Goal: Task Accomplishment & Management: Use online tool/utility

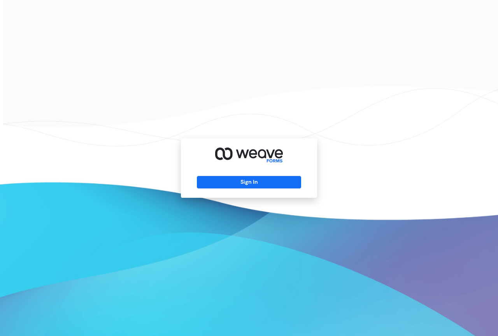
click at [248, 176] on div "Sign In" at bounding box center [249, 168] width 136 height 60
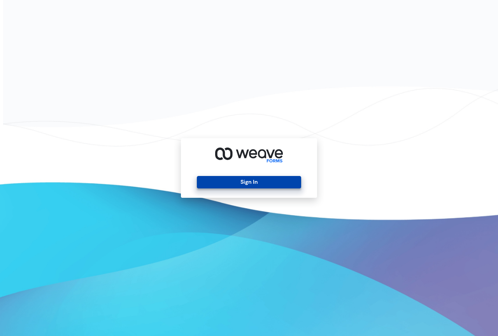
click at [248, 185] on button "Sign In" at bounding box center [249, 182] width 104 height 12
click at [260, 178] on button "Sign In" at bounding box center [249, 182] width 104 height 12
click at [253, 179] on button "Sign In" at bounding box center [249, 182] width 104 height 12
click at [259, 182] on button "Sign In" at bounding box center [249, 182] width 104 height 12
click at [252, 185] on button "Sign In" at bounding box center [249, 182] width 104 height 12
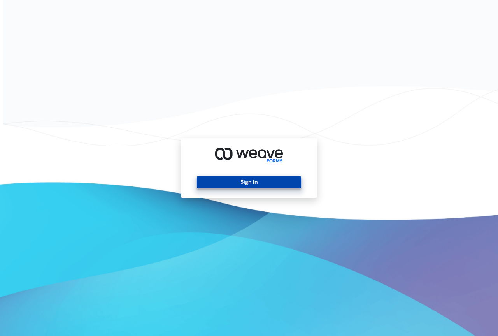
click at [248, 180] on button "Sign In" at bounding box center [249, 182] width 104 height 12
